Goal: Transaction & Acquisition: Purchase product/service

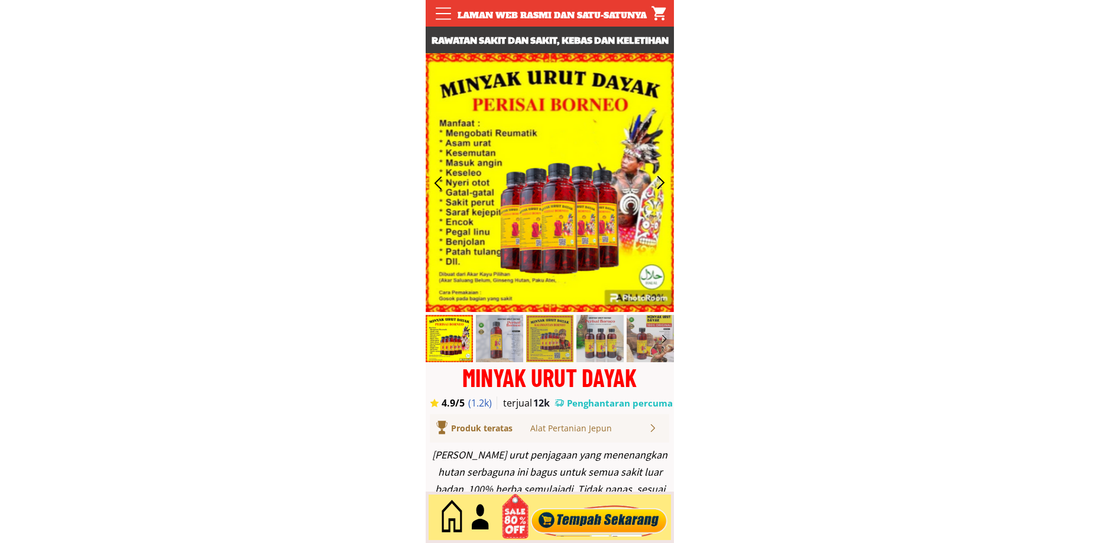
click at [584, 519] on div at bounding box center [598, 517] width 143 height 39
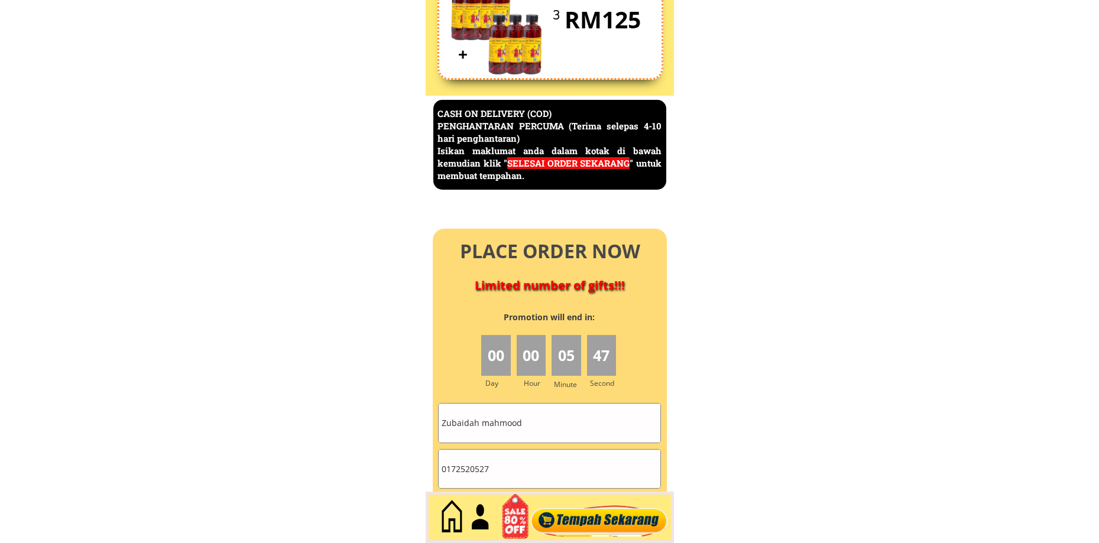
scroll to position [5129, 0]
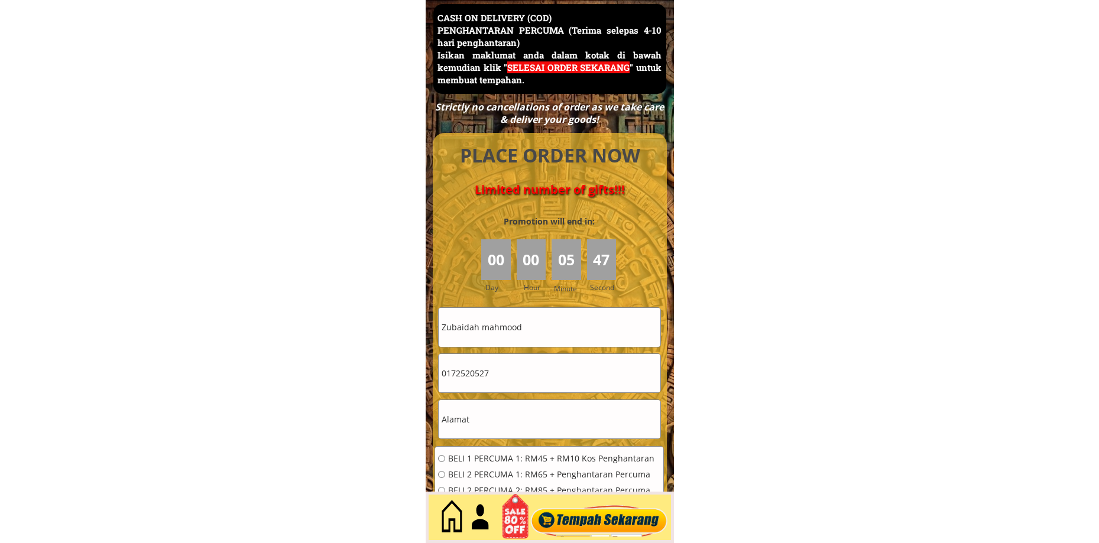
click at [536, 323] on input "Zubaidah mahmood" at bounding box center [550, 327] width 222 height 38
click at [537, 326] on input "Zubaidah mahmood" at bounding box center [550, 327] width 222 height 38
click at [536, 336] on input "Zubaidah mahmood" at bounding box center [550, 327] width 222 height 38
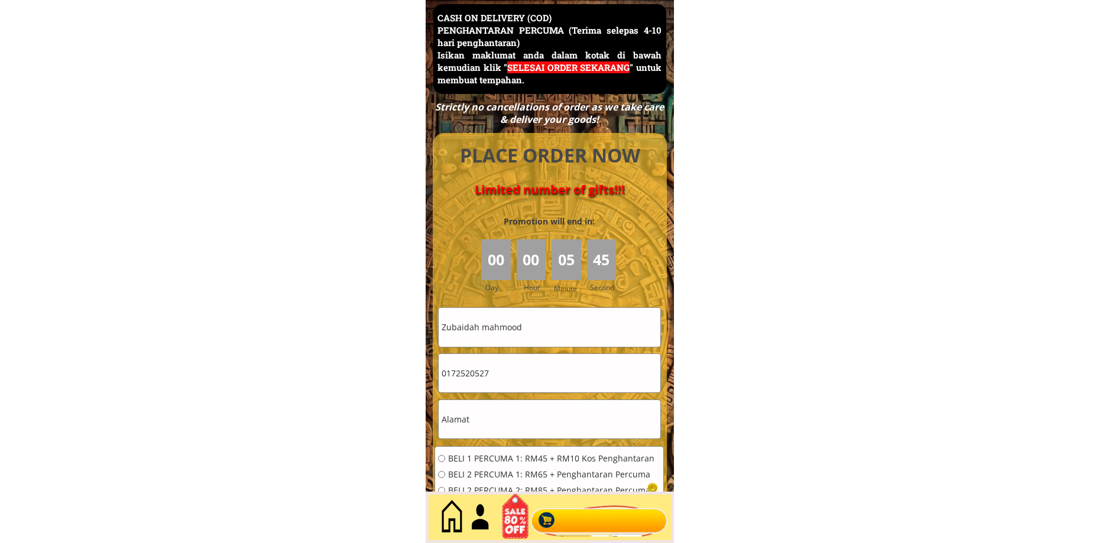
click at [536, 336] on input "Zubaidah mahmood" at bounding box center [550, 327] width 222 height 38
paste input "[PERSON_NAME]"
type input "[PERSON_NAME]"
click at [502, 377] on input "0172520527" at bounding box center [550, 373] width 222 height 38
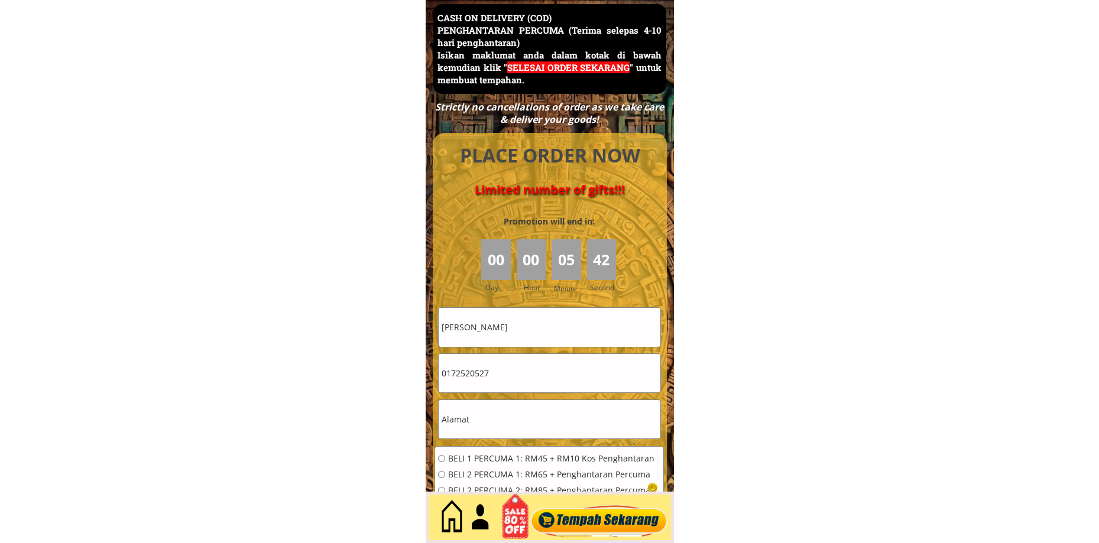
paste input "116552935"
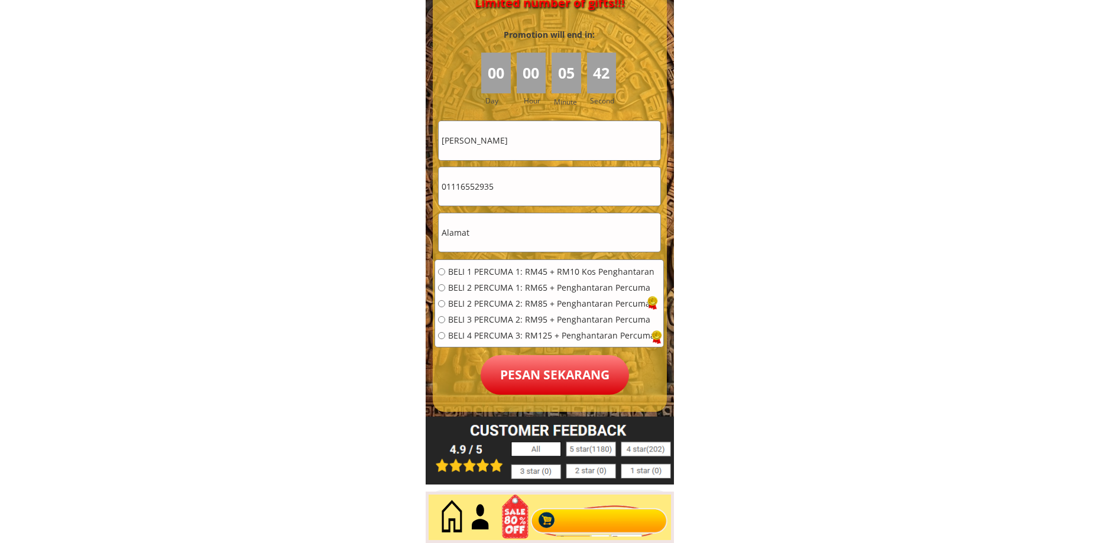
scroll to position [5326, 0]
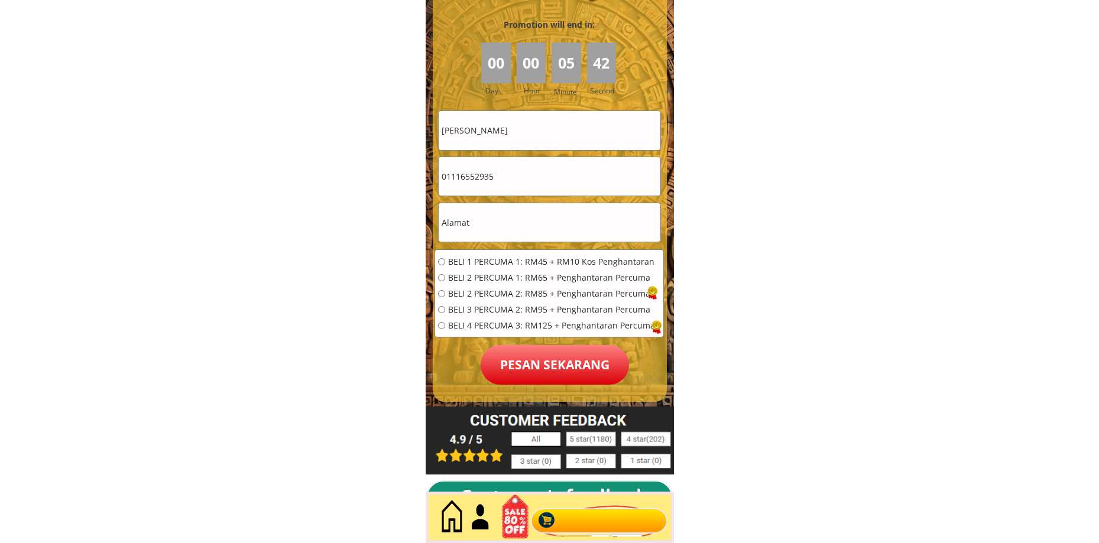
type input "01116552935"
click at [484, 232] on input "text" at bounding box center [550, 222] width 222 height 38
drag, startPoint x: 484, startPoint y: 232, endPoint x: 491, endPoint y: 262, distance: 31.0
click at [484, 233] on input "text" at bounding box center [550, 222] width 222 height 38
paste input "[GEOGRAPHIC_DATA], 14, [GEOGRAPHIC_DATA]"
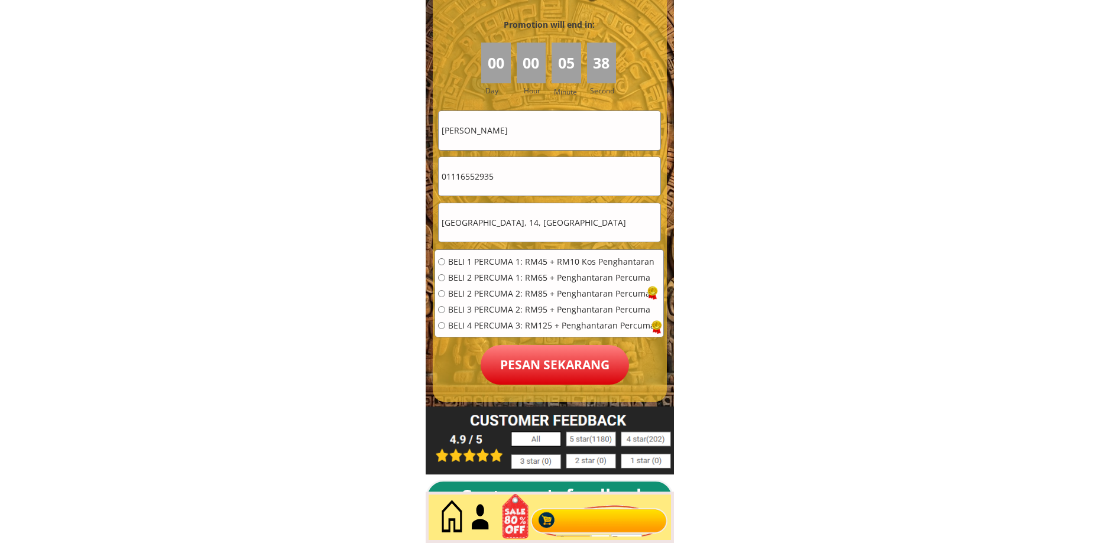
type input "[GEOGRAPHIC_DATA], 14, [GEOGRAPHIC_DATA]"
click at [493, 263] on span "BELI 1 PERCUMA 1: RM45 + RM10 Kos Penghantaran" at bounding box center [551, 262] width 207 height 8
radio input "true"
click at [531, 358] on p "Pesan sekarang" at bounding box center [555, 365] width 148 height 40
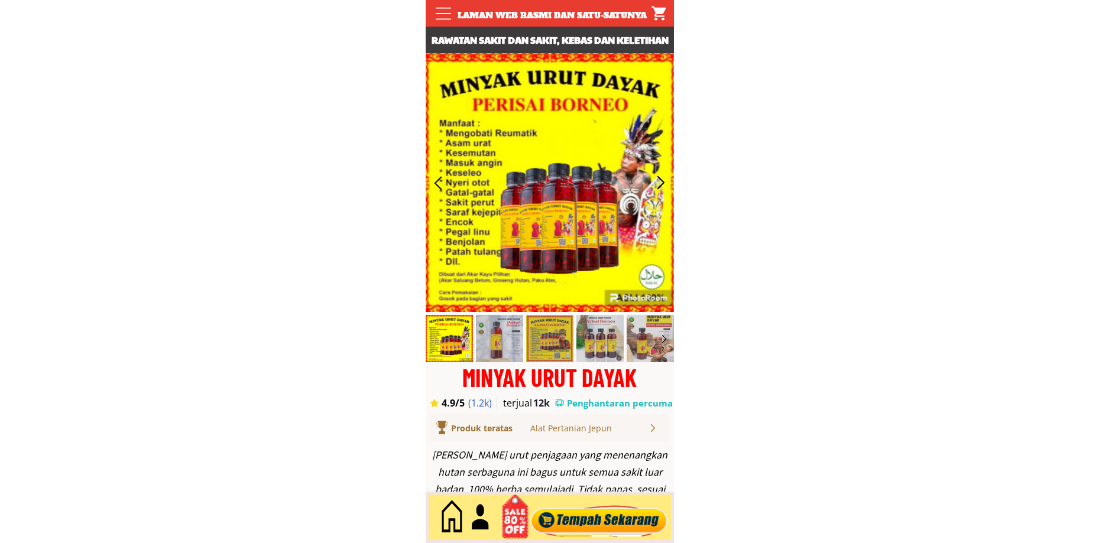
click at [599, 520] on div at bounding box center [598, 517] width 143 height 39
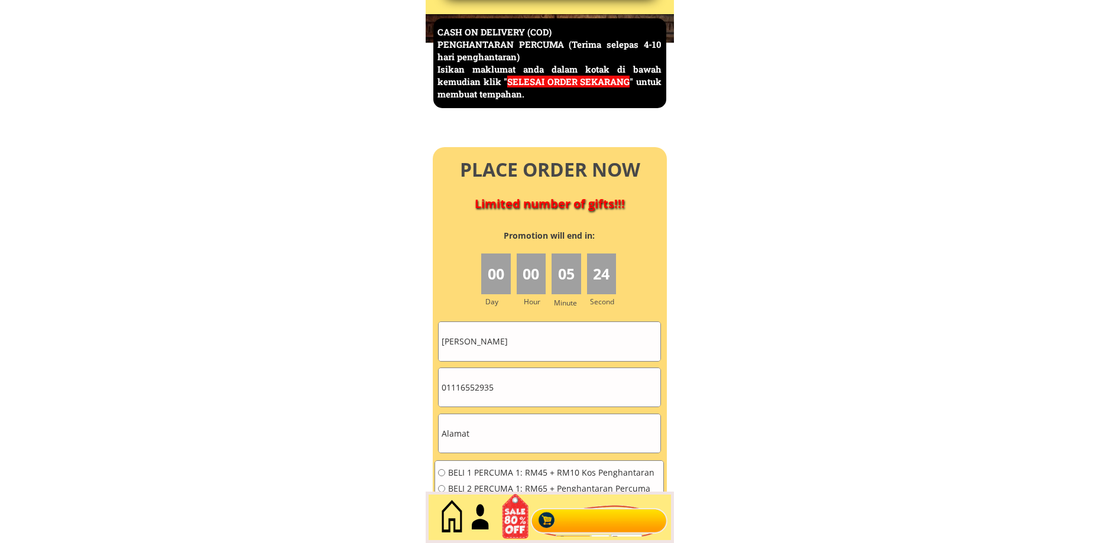
scroll to position [5129, 0]
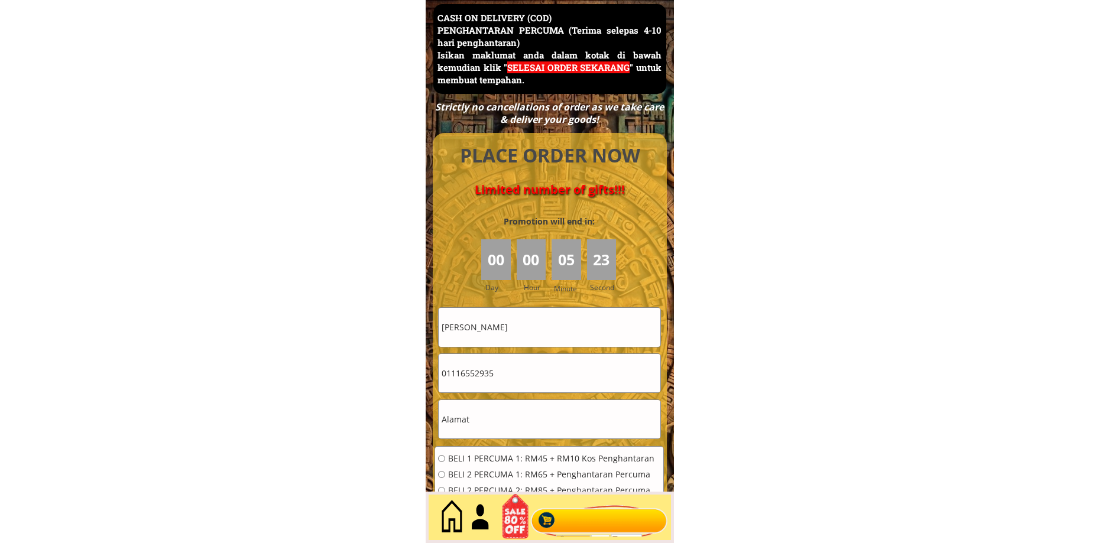
click at [552, 333] on input "[PERSON_NAME]" at bounding box center [550, 327] width 222 height 38
paste input "adeni Sebli"
type input "Sadeni Sebli"
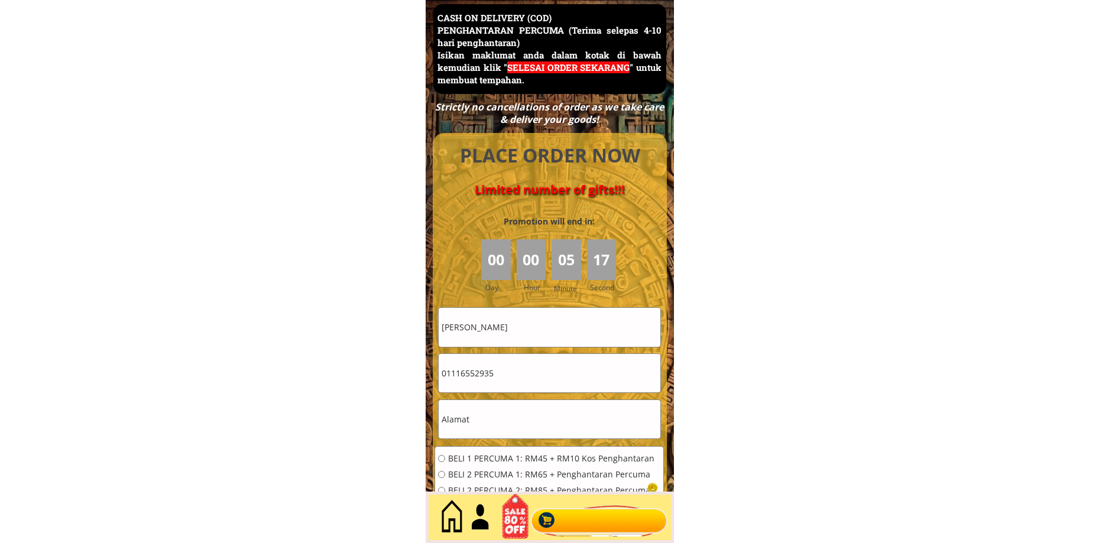
click at [524, 367] on input "01116552935" at bounding box center [550, 373] width 222 height 38
click at [487, 418] on input "text" at bounding box center [550, 419] width 222 height 38
click at [487, 417] on input "text" at bounding box center [550, 419] width 222 height 38
paste input "No.26,Tmn Bamboo,Jln Tun Husein Onn,Bintulu 97000 Bintulu Sarawak"
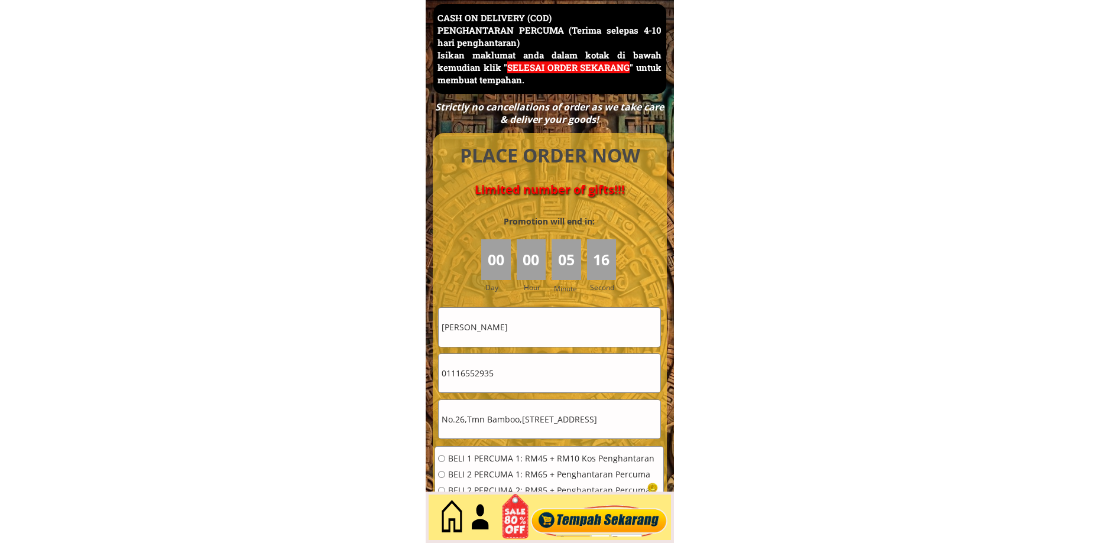
type input "No.26,Tmn Bamboo,Jln Tun Husein Onn,Bintulu 97000 Bintulu Sarawak"
click at [520, 380] on input "01116552935" at bounding box center [550, 373] width 222 height 38
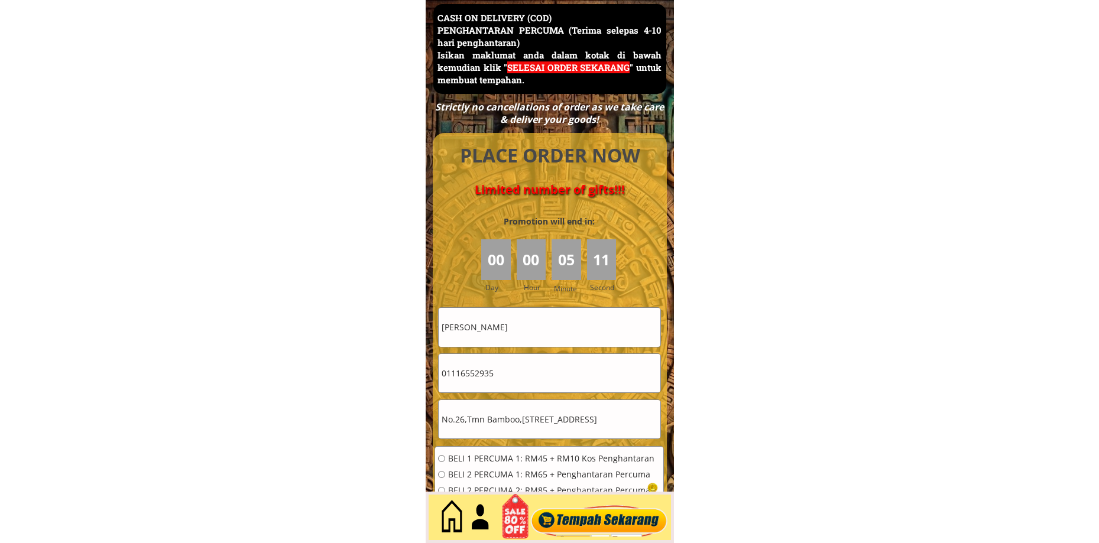
paste input "3-8439356"
click at [459, 381] on input "013-8439356" at bounding box center [550, 373] width 222 height 38
type input "0138439356"
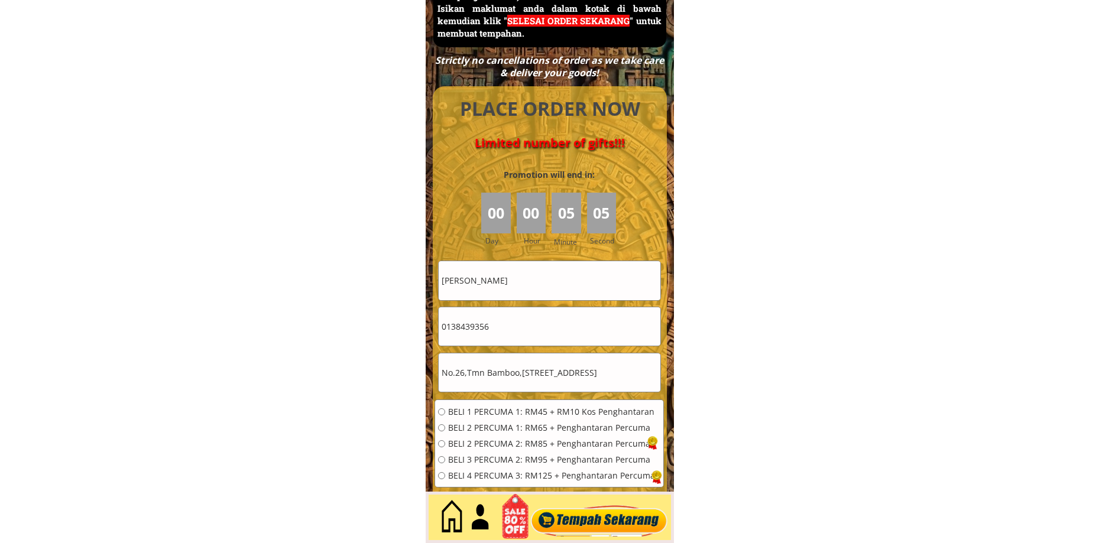
scroll to position [5228, 0]
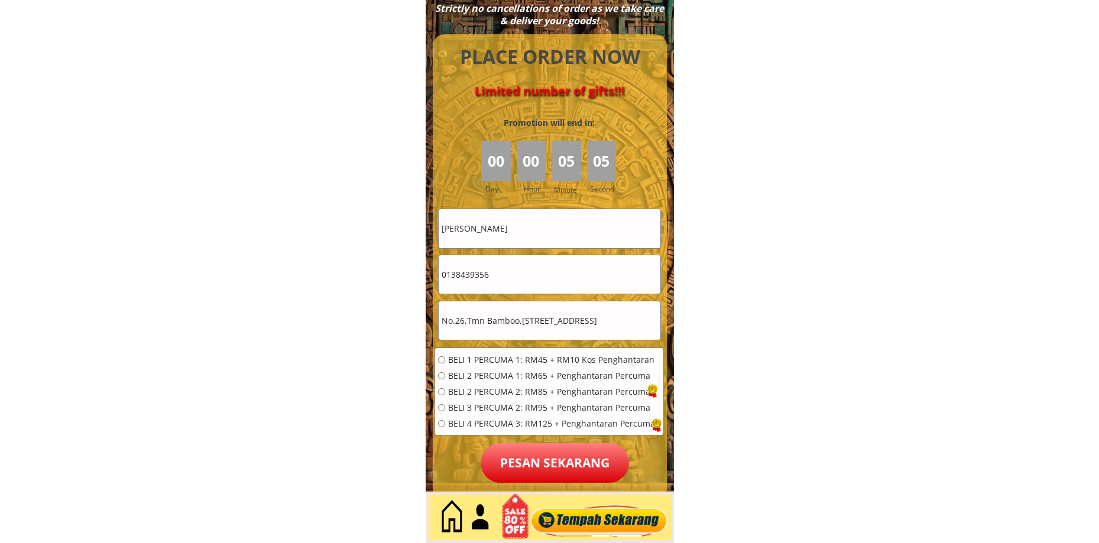
click at [503, 394] on span "BELI 2 PERCUMA 2: RM85 + Penghantaran Percuma" at bounding box center [551, 392] width 207 height 8
radio input "true"
click at [524, 443] on form "BELI 1 PERCUMA 1: RM45 + RM10 Kos Penghantaran BELI 2 PERCUMA 1: RM65 + Penghan…" at bounding box center [549, 346] width 229 height 274
click at [521, 462] on p "Pesan sekarang" at bounding box center [555, 463] width 148 height 40
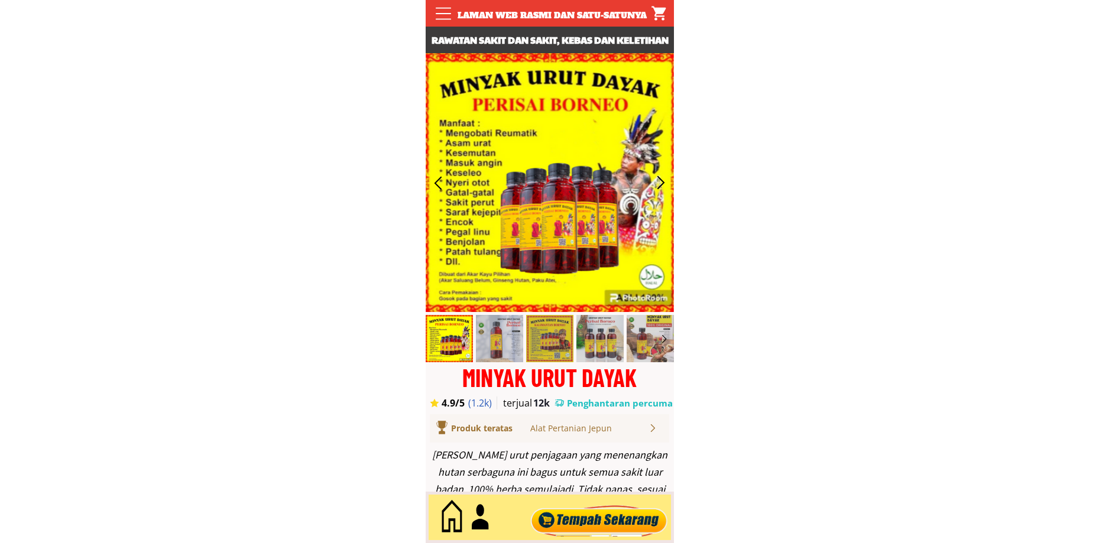
click at [638, 524] on div at bounding box center [598, 517] width 143 height 39
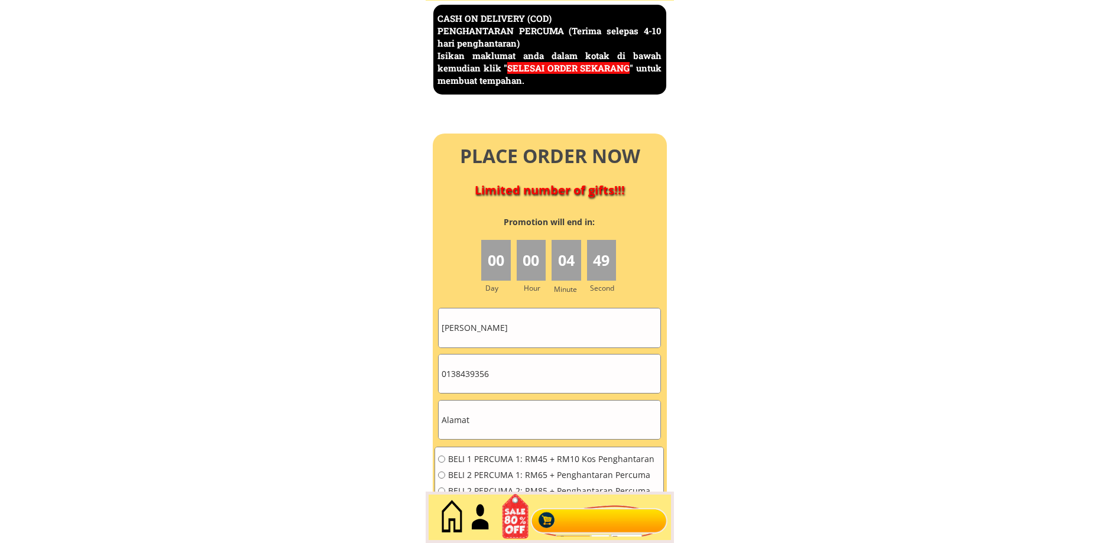
scroll to position [5129, 0]
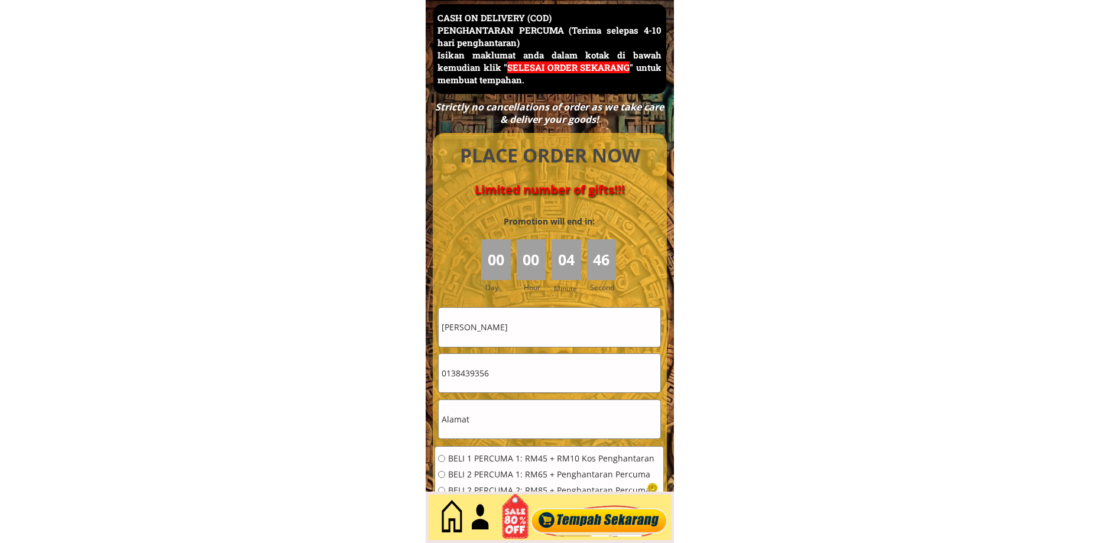
click at [533, 331] on input "Sadeni Sebli" at bounding box center [550, 327] width 222 height 38
paste input "Norhaliza Binti Sahar"
type input "Norhaliza Binti Sahar"
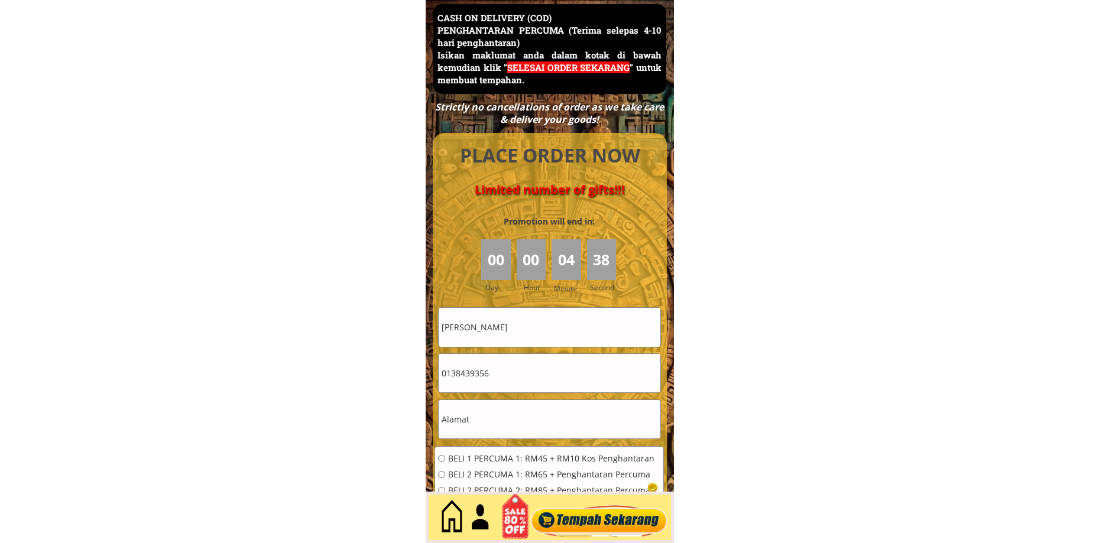
click at [503, 380] on input "0138439356" at bounding box center [550, 373] width 222 height 38
paste input "6-512 4865"
click at [461, 374] on input "016-512 4865" at bounding box center [550, 373] width 222 height 38
type input "0165124865"
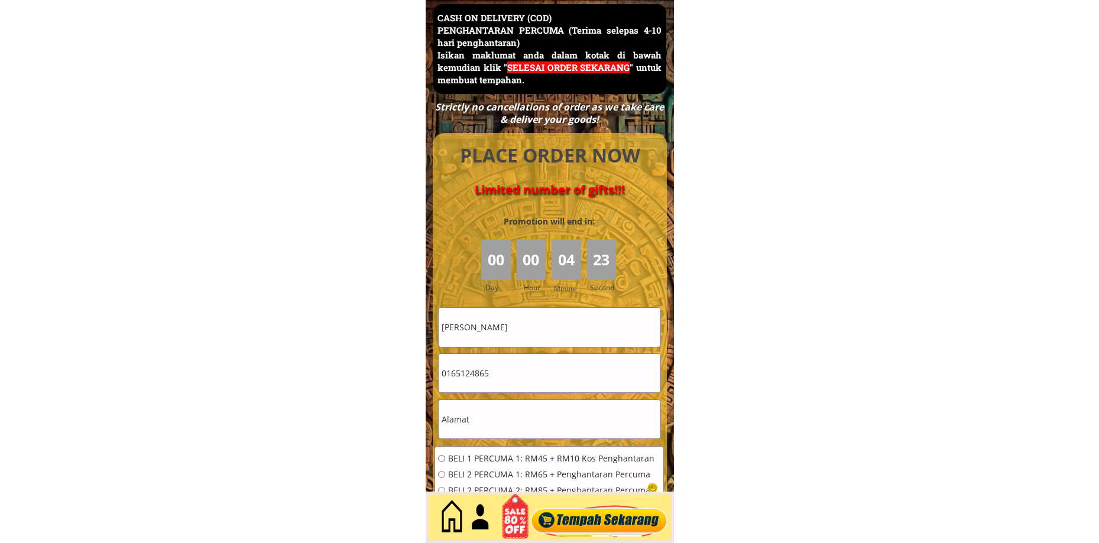
click at [518, 414] on input "text" at bounding box center [550, 419] width 222 height 38
click at [517, 414] on input "text" at bounding box center [550, 419] width 222 height 38
paste input "No 152 Lorong Manjung Point 1/10"
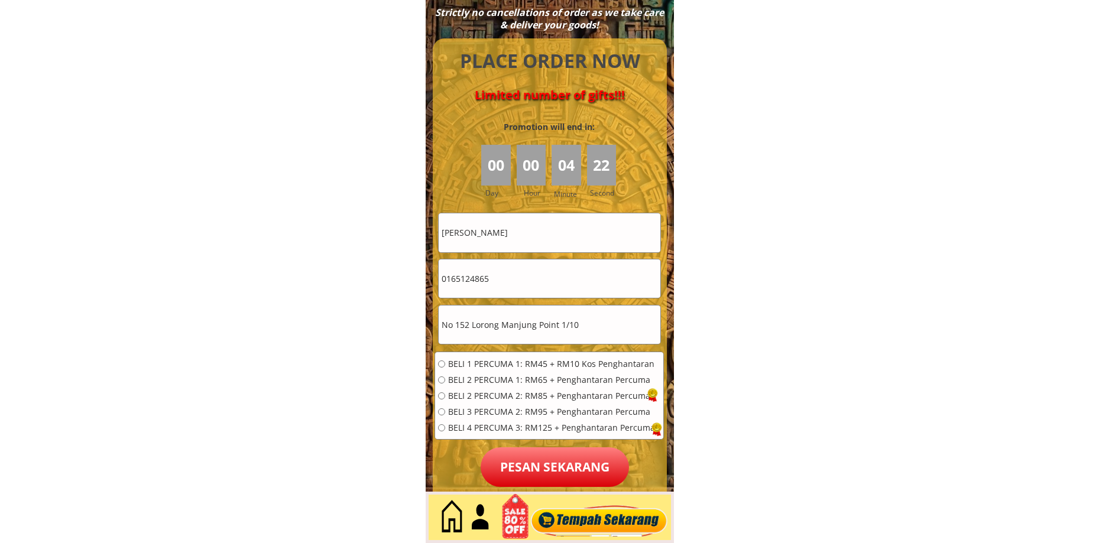
scroll to position [5228, 0]
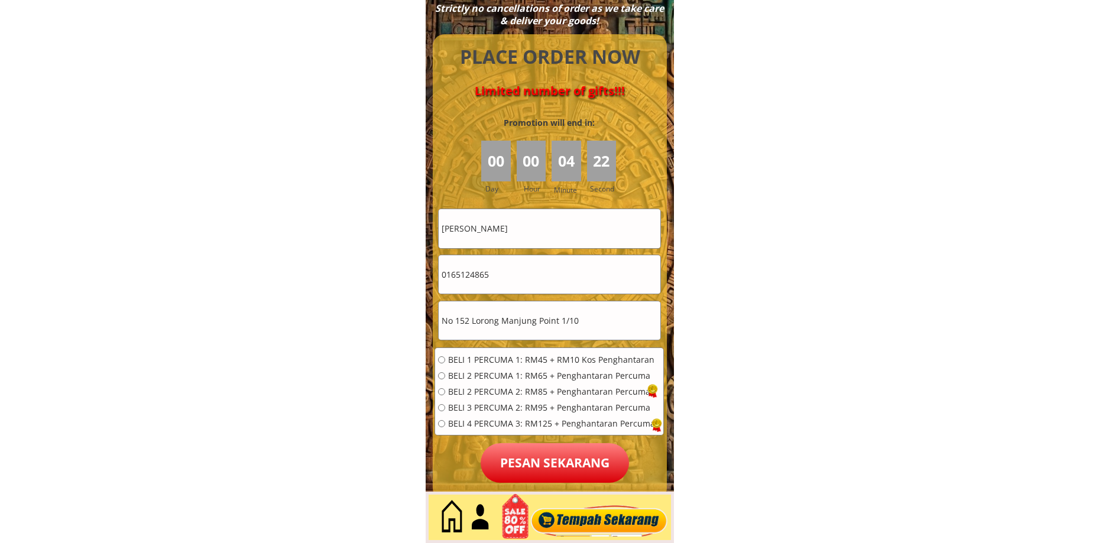
type input "No 152 Lorong Manjung Point 1/10"
drag, startPoint x: 487, startPoint y: 363, endPoint x: 491, endPoint y: 368, distance: 6.7
click at [486, 363] on span "BELI 1 PERCUMA 1: RM45 + RM10 Kos Penghantaran" at bounding box center [551, 360] width 207 height 8
radio input "true"
drag, startPoint x: 474, startPoint y: 380, endPoint x: 511, endPoint y: 438, distance: 69.4
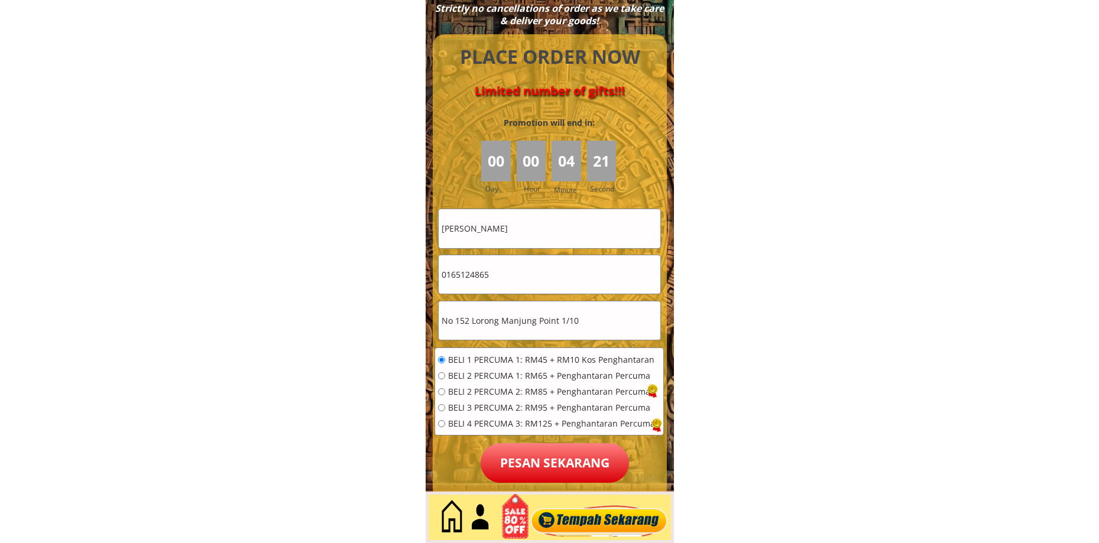
click at [474, 380] on span "BELI 2 PERCUMA 1: RM65 + Penghantaran Percuma" at bounding box center [551, 376] width 207 height 8
radio input "true"
click at [520, 455] on p "Pesan sekarang" at bounding box center [555, 463] width 148 height 40
